Goal: Task Accomplishment & Management: Use online tool/utility

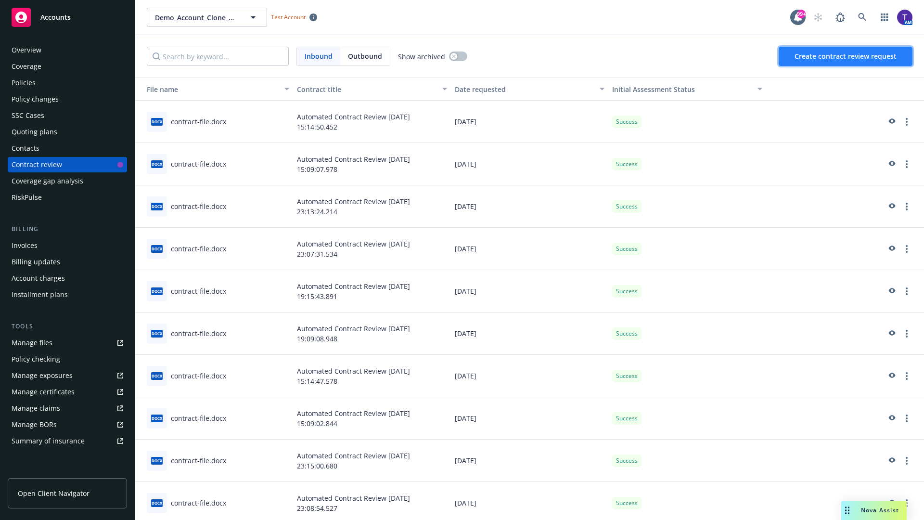
click at [846, 56] on span "Create contract review request" at bounding box center [846, 56] width 102 height 9
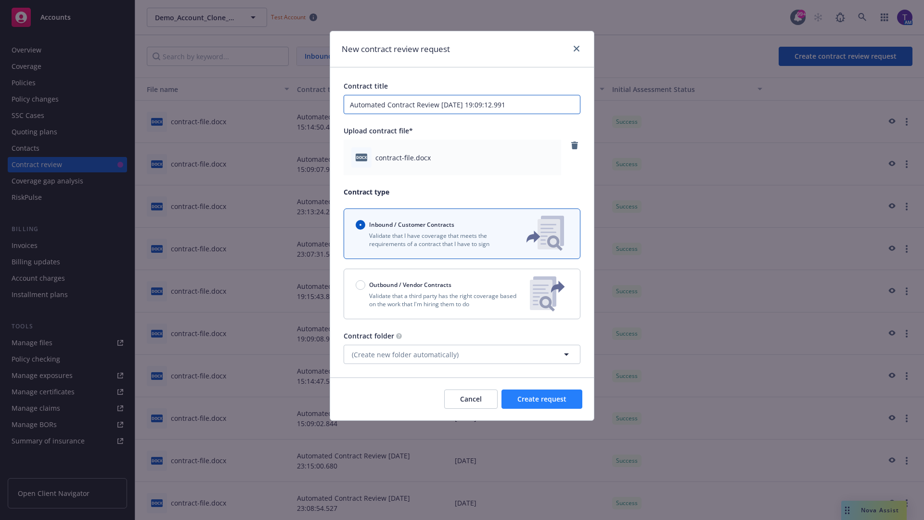
type input "Automated Contract Review 09-22-2025 19:09:12.991"
click at [542, 399] on span "Create request" at bounding box center [542, 398] width 49 height 9
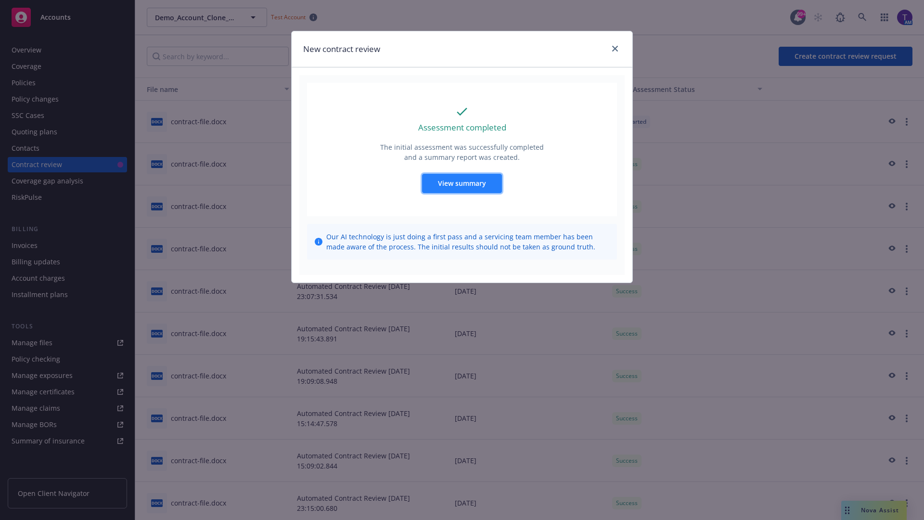
click at [462, 183] on span "View summary" at bounding box center [462, 183] width 48 height 9
